Goal: Task Accomplishment & Management: Use online tool/utility

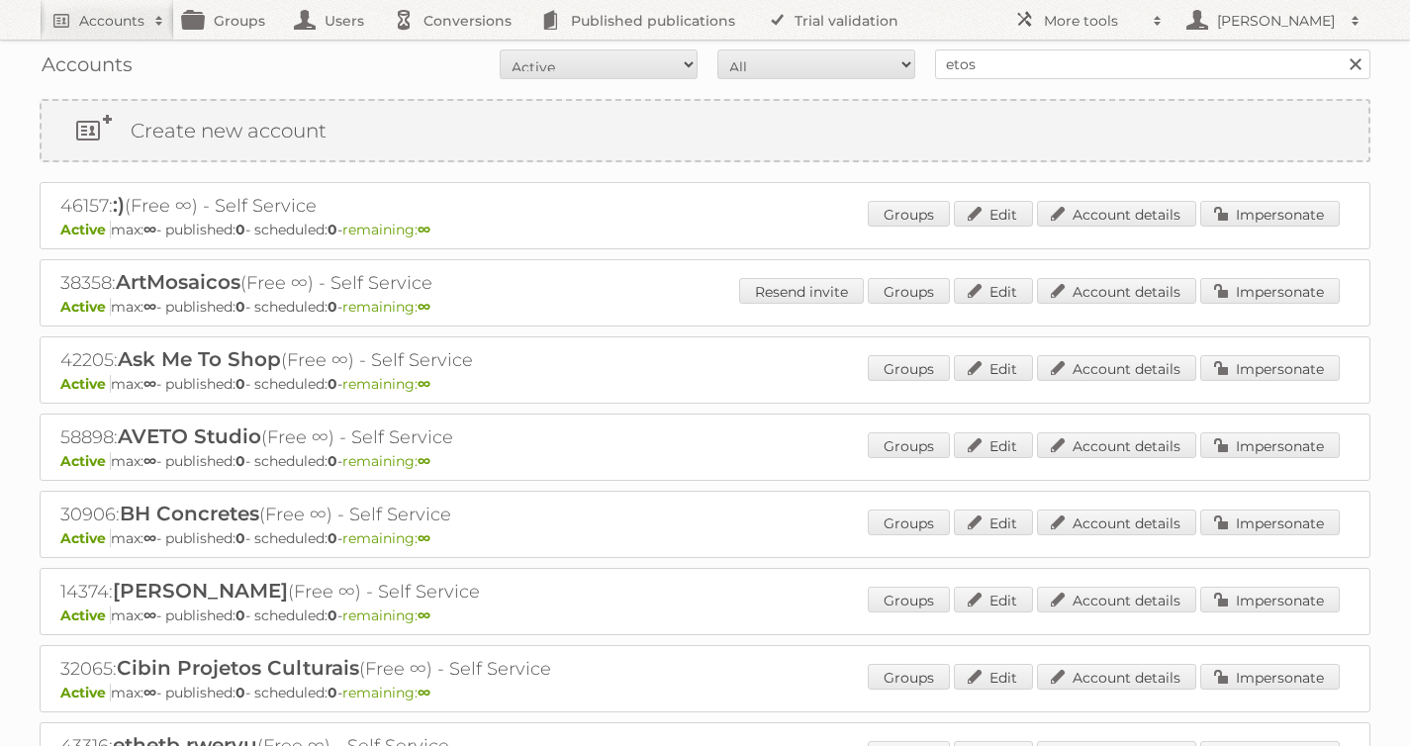
click at [1041, 59] on input "etos" at bounding box center [1153, 64] width 436 height 30
type input "lidl be"
click at [1340, 49] on input "Search" at bounding box center [1355, 64] width 30 height 30
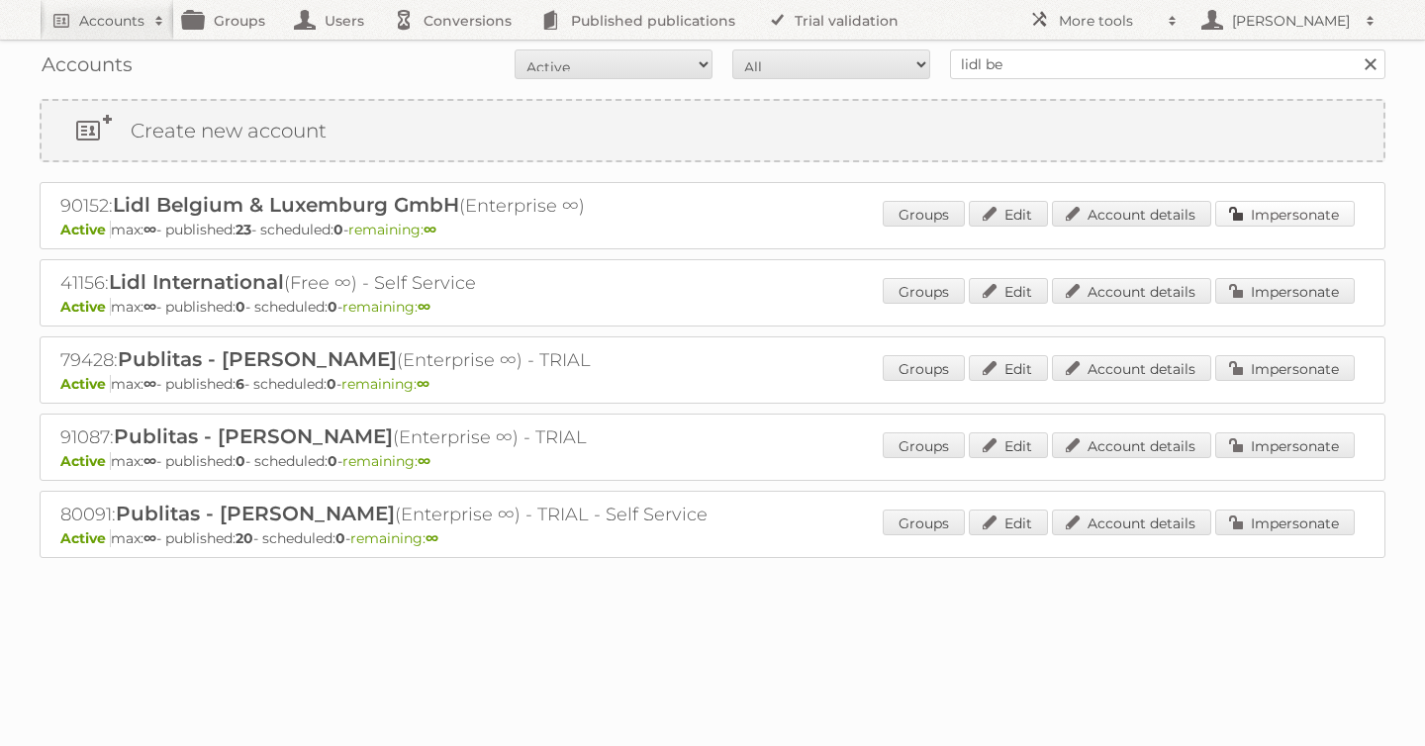
click at [1267, 217] on link "Impersonate" at bounding box center [1285, 214] width 140 height 26
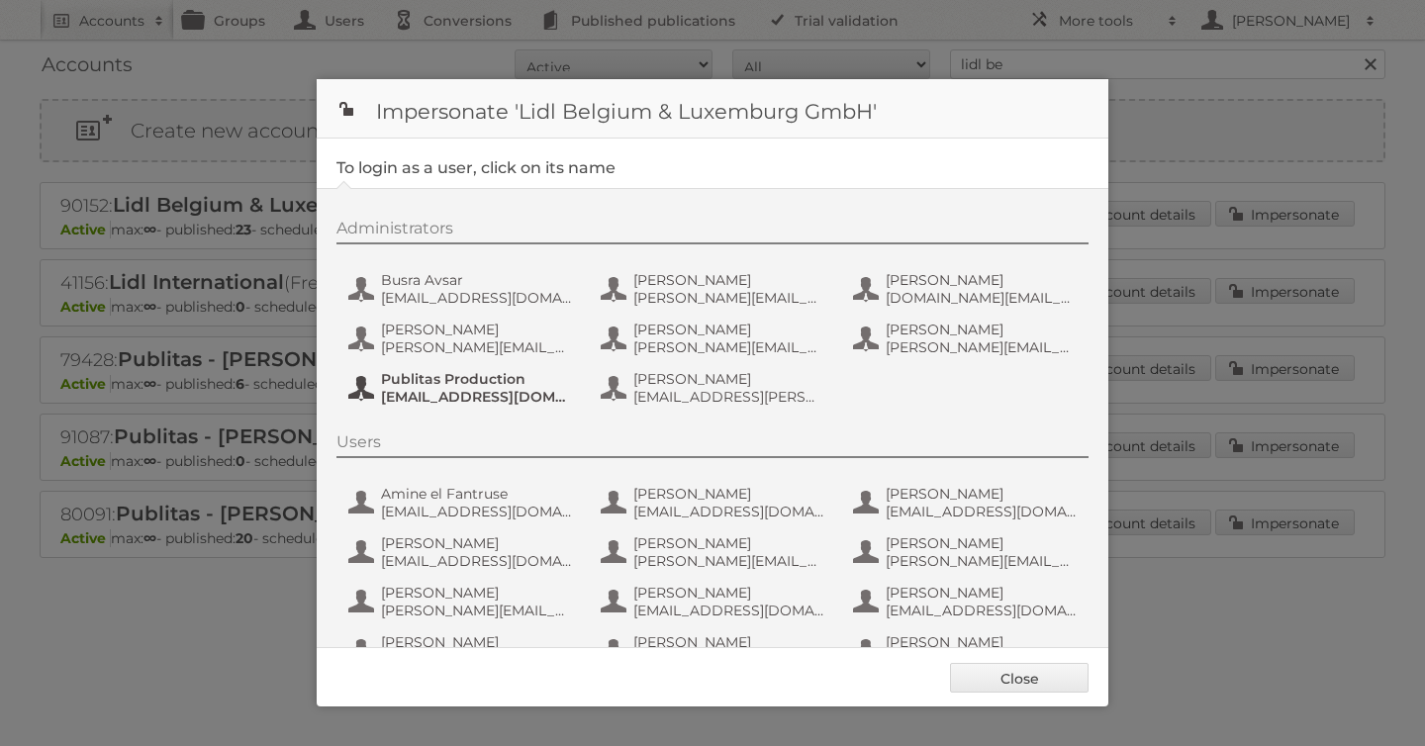
click at [425, 375] on span "Publitas Production" at bounding box center [477, 379] width 192 height 18
